Goal: Information Seeking & Learning: Learn about a topic

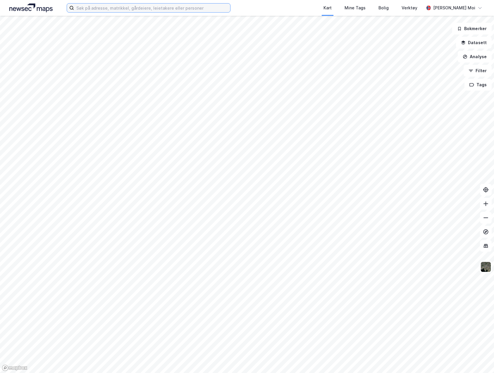
click at [124, 5] on input at bounding box center [152, 8] width 156 height 9
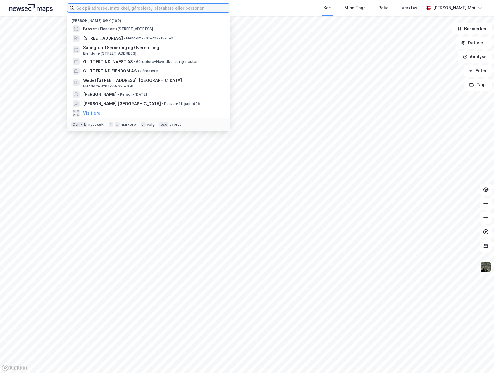
paste input "Isola Holding AS"
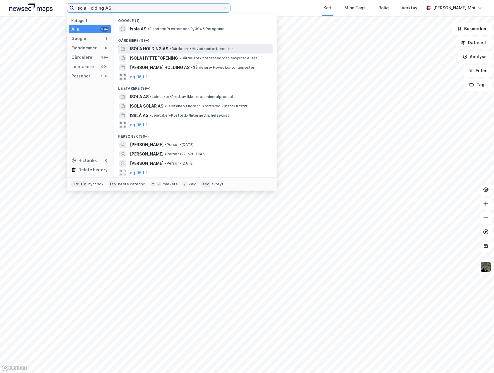
type input "Isola Holding AS"
click at [144, 51] on span "ISOLA HOLDING AS" at bounding box center [149, 48] width 38 height 7
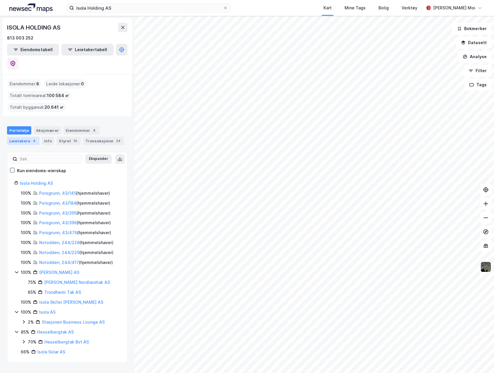
click at [32, 138] on div "4" at bounding box center [34, 141] width 6 height 6
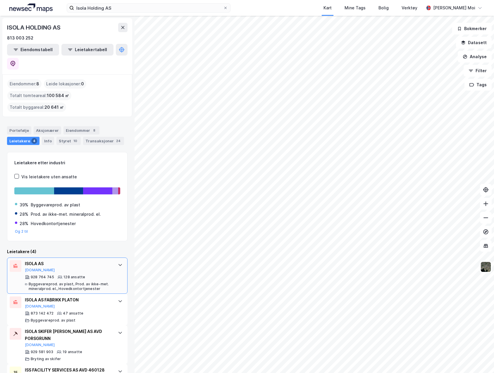
click at [85, 260] on div "ISOLA AS [DOMAIN_NAME]" at bounding box center [68, 266] width 87 height 12
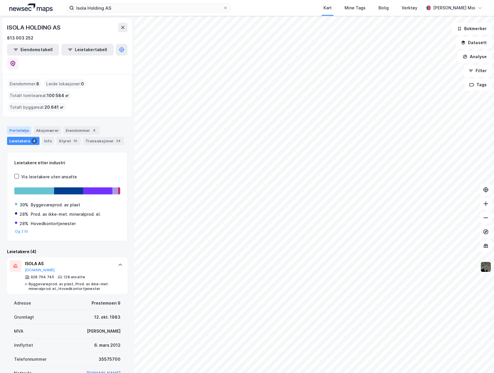
click at [14, 126] on div "Portefølje" at bounding box center [19, 130] width 24 height 8
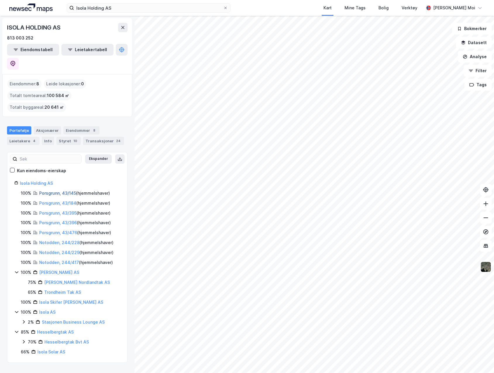
click at [69, 191] on link "Porsgrunn, 43/145" at bounding box center [57, 193] width 37 height 5
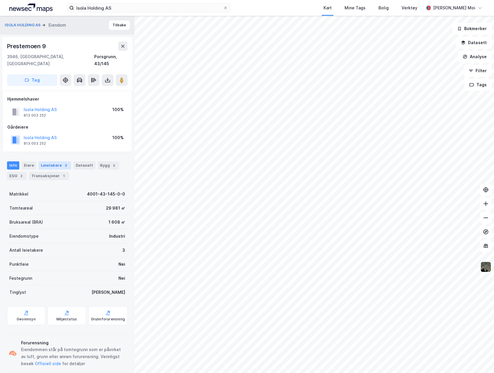
click at [58, 162] on div "Leietakere 3" at bounding box center [55, 166] width 32 height 8
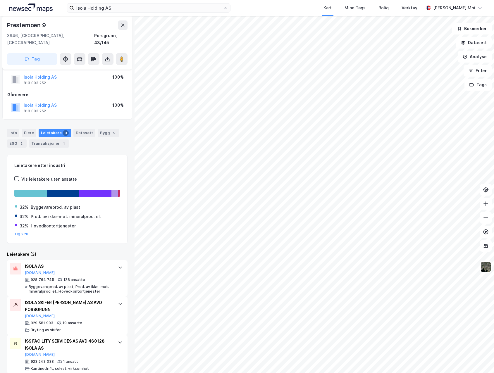
scroll to position [33, 0]
click at [119, 25] on button at bounding box center [122, 24] width 9 height 9
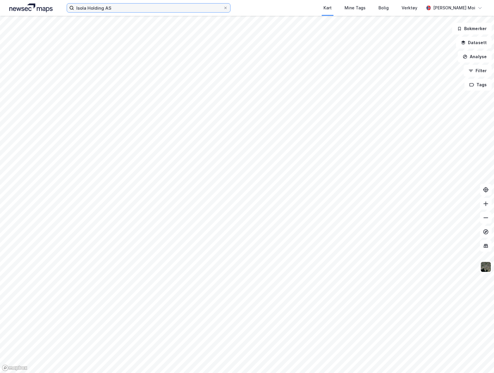
click at [129, 11] on input "Isola Holding AS" at bounding box center [148, 8] width 149 height 9
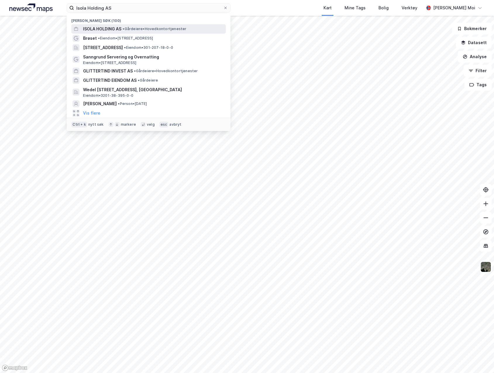
click at [115, 29] on span "ISOLA HOLDING AS" at bounding box center [102, 28] width 38 height 7
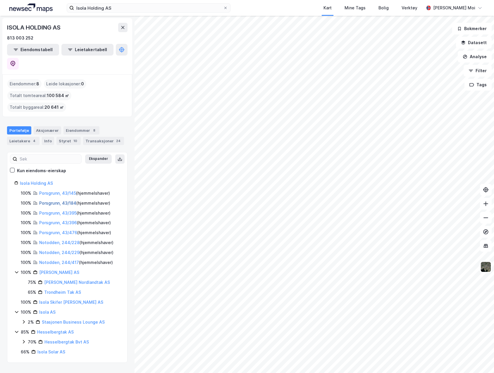
click at [75, 201] on link "Porsgrunn, 43/184" at bounding box center [57, 203] width 37 height 5
